Goal: Information Seeking & Learning: Learn about a topic

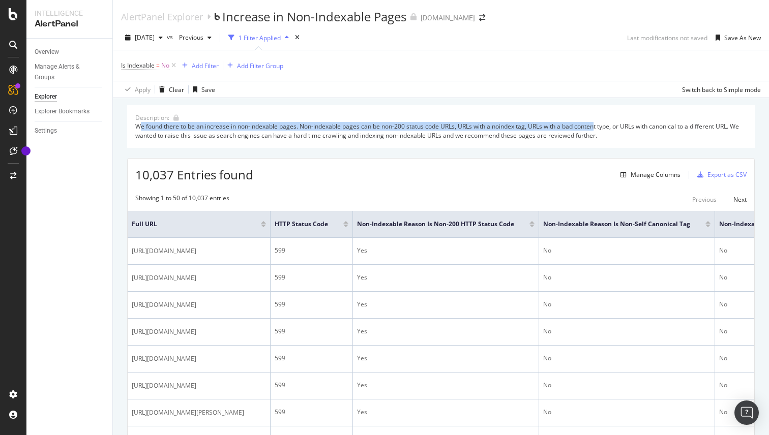
drag, startPoint x: 138, startPoint y: 126, endPoint x: 597, endPoint y: 126, distance: 458.5
click at [597, 126] on div "We found there to be an increase in non-indexable pages. Non-indexable pages ca…" at bounding box center [440, 130] width 611 height 17
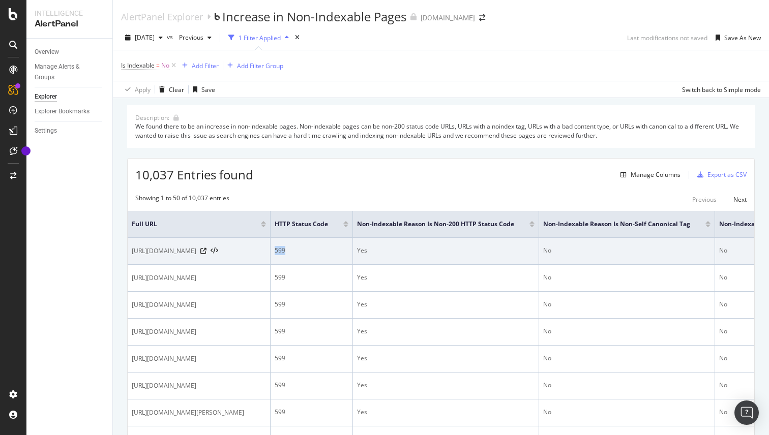
drag, startPoint x: 395, startPoint y: 246, endPoint x: 407, endPoint y: 250, distance: 12.1
click at [348, 250] on div "599" at bounding box center [311, 250] width 74 height 9
copy div "599"
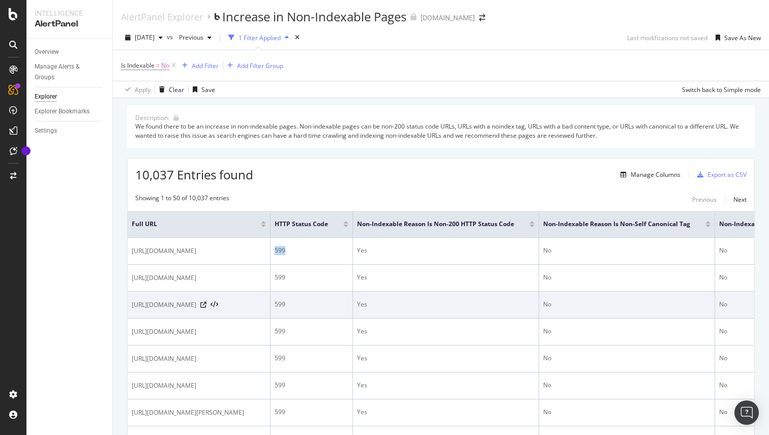
drag, startPoint x: 206, startPoint y: 304, endPoint x: 269, endPoint y: 302, distance: 63.6
click at [196, 302] on span "https://www.2dehands.be/l/auto-s/volvo/f/940/1285/" at bounding box center [164, 305] width 65 height 10
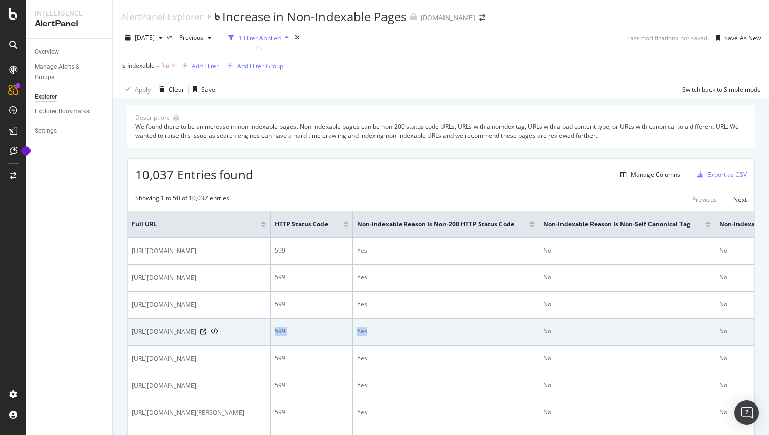
drag, startPoint x: 551, startPoint y: 326, endPoint x: 435, endPoint y: 325, distance: 115.9
click at [437, 325] on tr "https://www.2dehands.be/l/kinderen-en-baby-s/q/ikea/ 599 Yes No No Yes" at bounding box center [586, 332] width 916 height 27
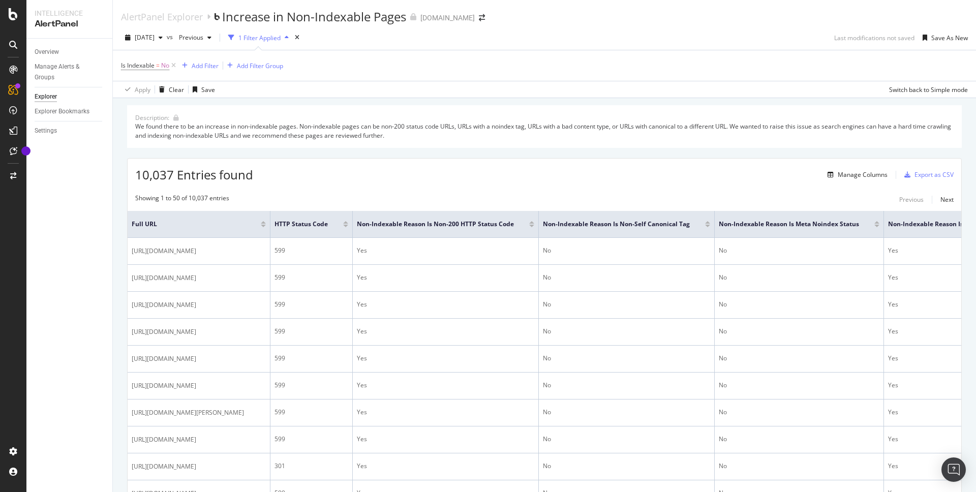
click at [454, 19] on div "2dehands.be" at bounding box center [447, 18] width 54 height 10
click at [479, 15] on icon "arrow-right-arrow-left" at bounding box center [482, 17] width 6 height 7
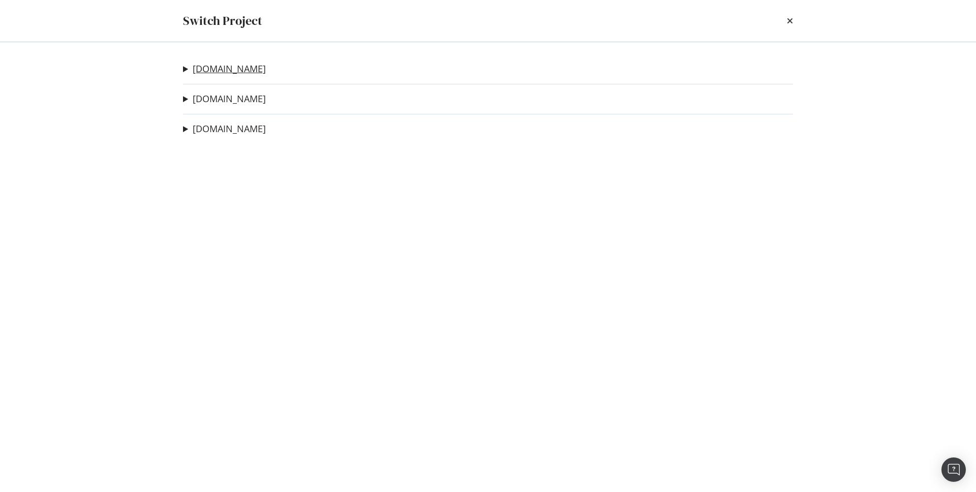
click at [228, 73] on link "[DOMAIN_NAME]" at bounding box center [229, 69] width 73 height 11
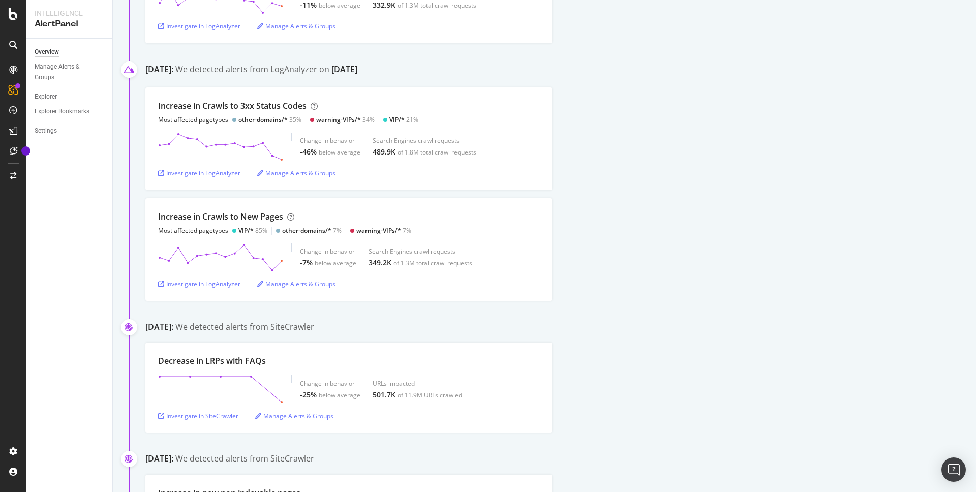
scroll to position [1423, 0]
click at [208, 283] on div "Investigate in LogAnalyzer" at bounding box center [199, 282] width 82 height 9
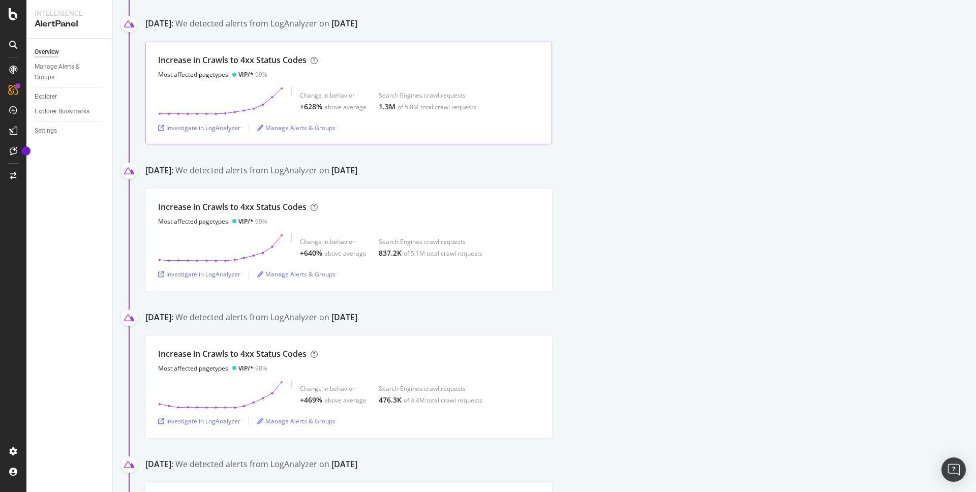
scroll to position [331, 0]
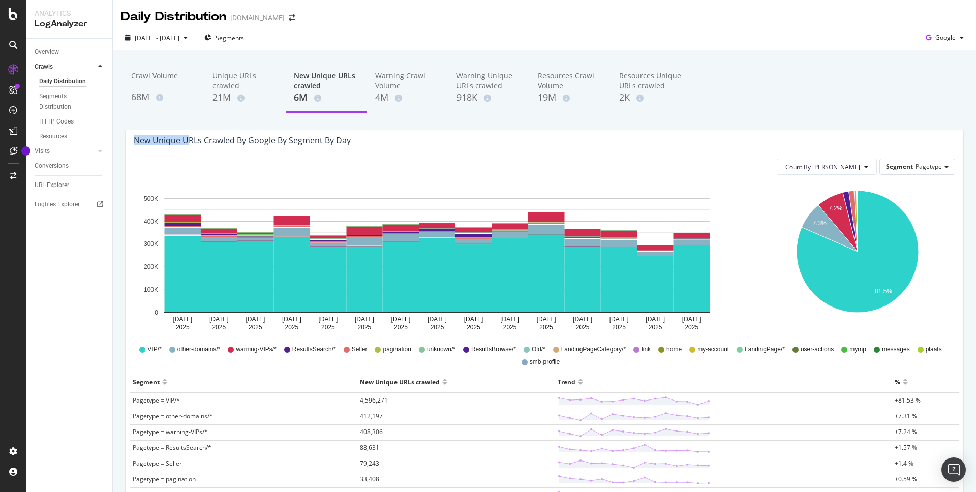
drag, startPoint x: 189, startPoint y: 137, endPoint x: 355, endPoint y: 134, distance: 166.2
click at [355, 134] on div "New Unique URLs crawled by google by Segment by Day" at bounding box center [545, 140] width 838 height 20
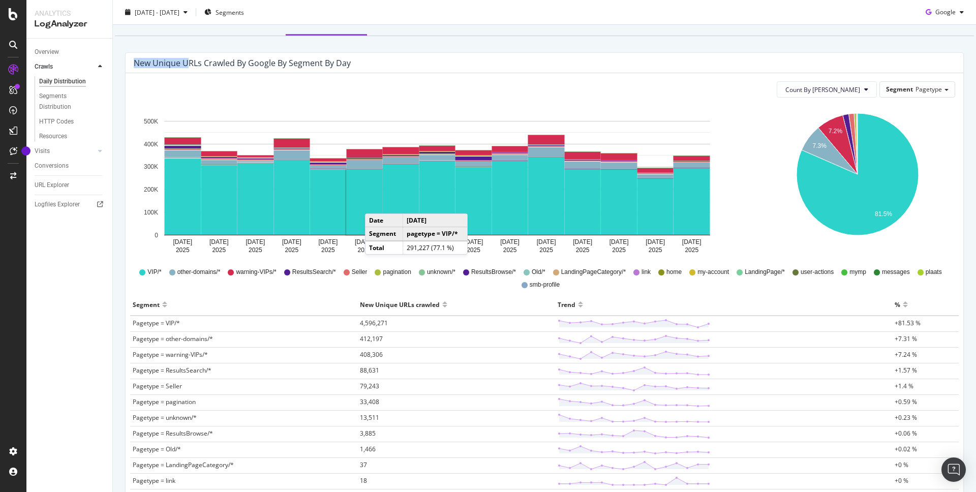
scroll to position [76, 0]
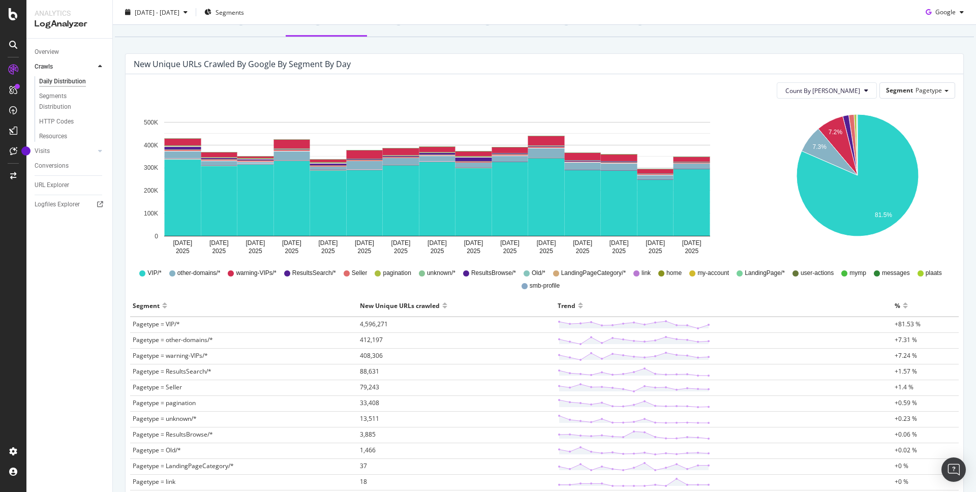
click at [252, 272] on span "warning-VIPs/*" at bounding box center [256, 273] width 40 height 9
click at [830, 127] on icon "A chart." at bounding box center [837, 145] width 39 height 59
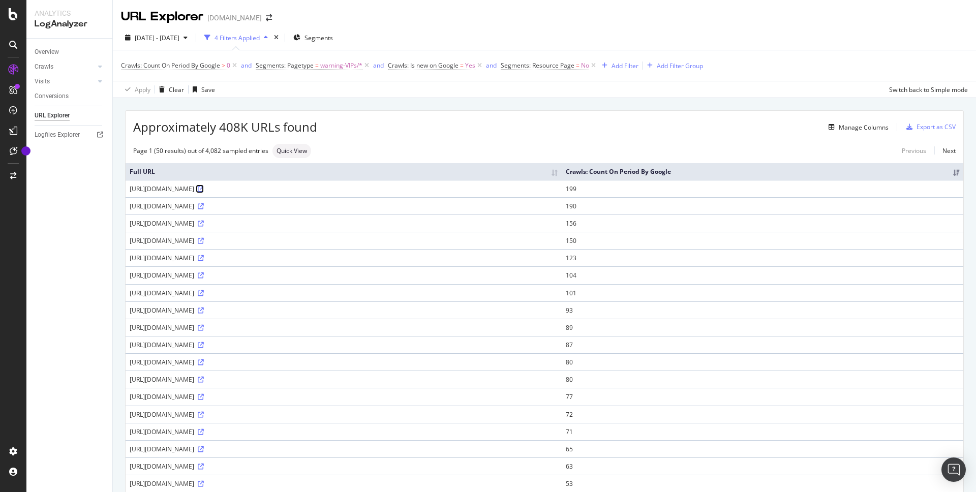
click at [204, 186] on icon at bounding box center [201, 189] width 6 height 6
click at [253, 207] on div "[URL][DOMAIN_NAME]" at bounding box center [344, 206] width 428 height 9
click at [204, 203] on icon at bounding box center [201, 206] width 6 height 6
click at [204, 275] on icon at bounding box center [201, 275] width 6 height 6
click at [204, 293] on icon at bounding box center [201, 293] width 6 height 6
